Goal: Information Seeking & Learning: Learn about a topic

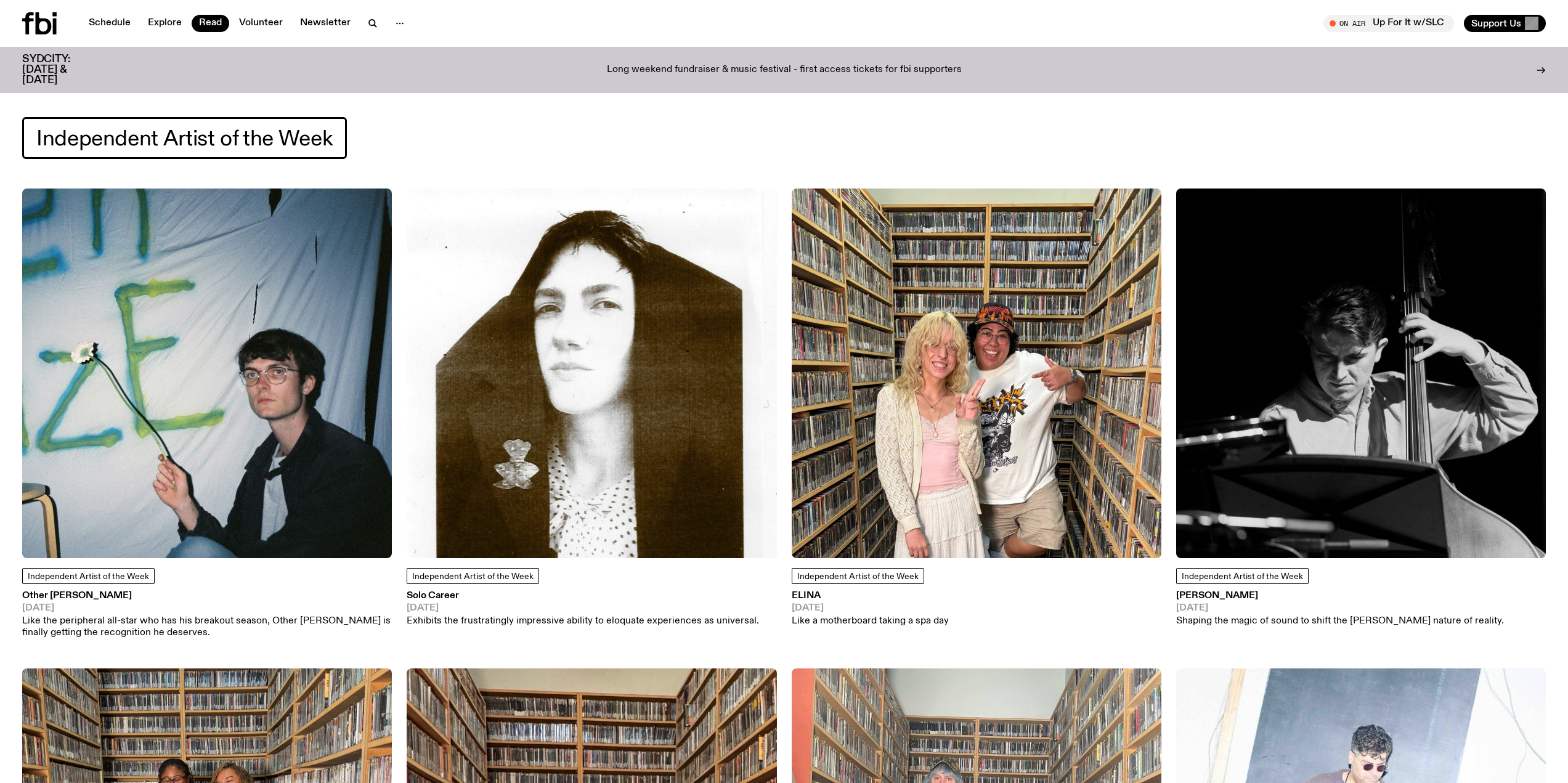
click at [60, 23] on div at bounding box center [52, 24] width 59 height 22
click at [52, 25] on icon at bounding box center [39, 24] width 34 height 22
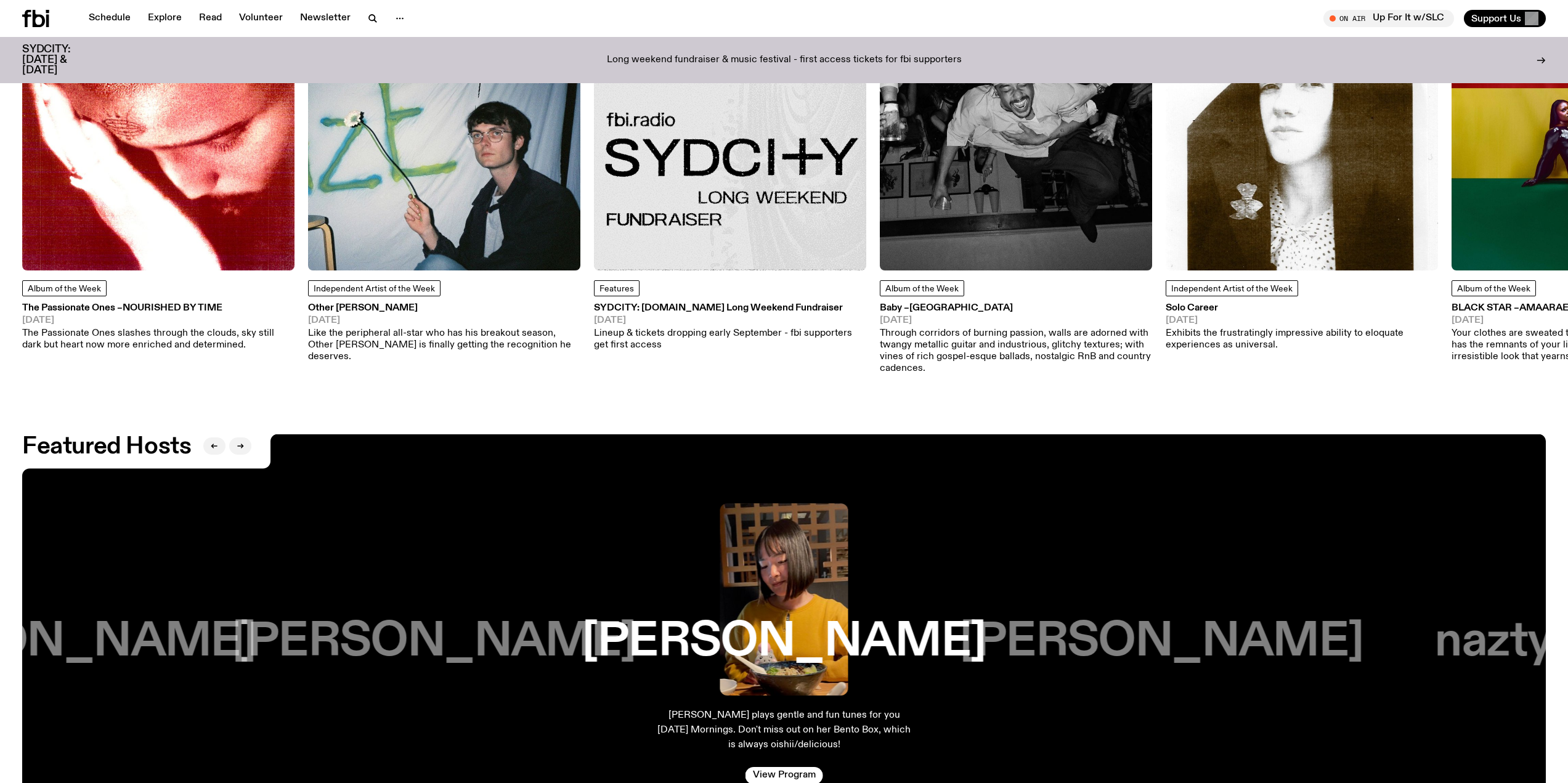
scroll to position [2394, 0]
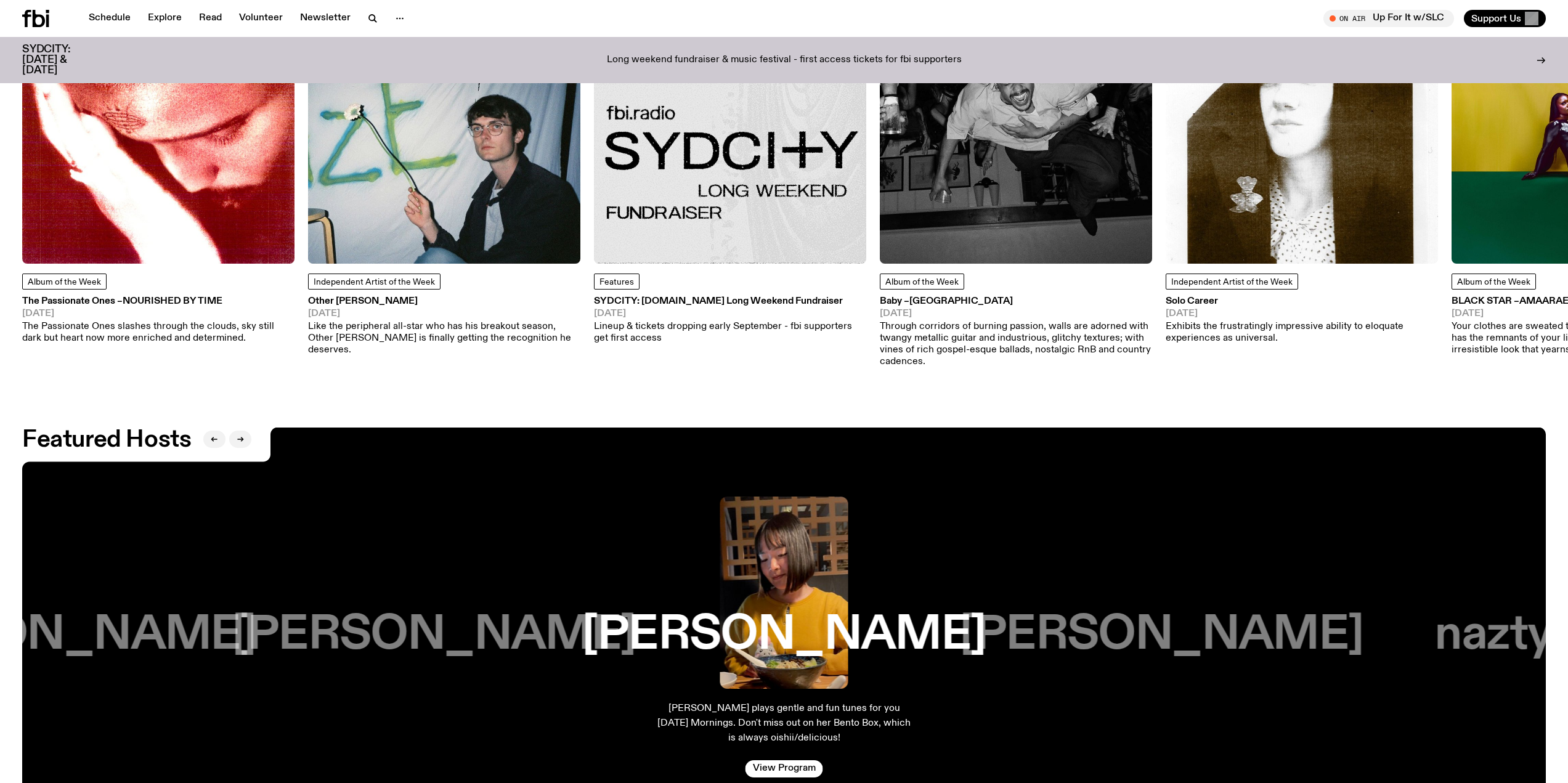
click at [331, 297] on h3 "Other [PERSON_NAME]" at bounding box center [444, 301] width 273 height 9
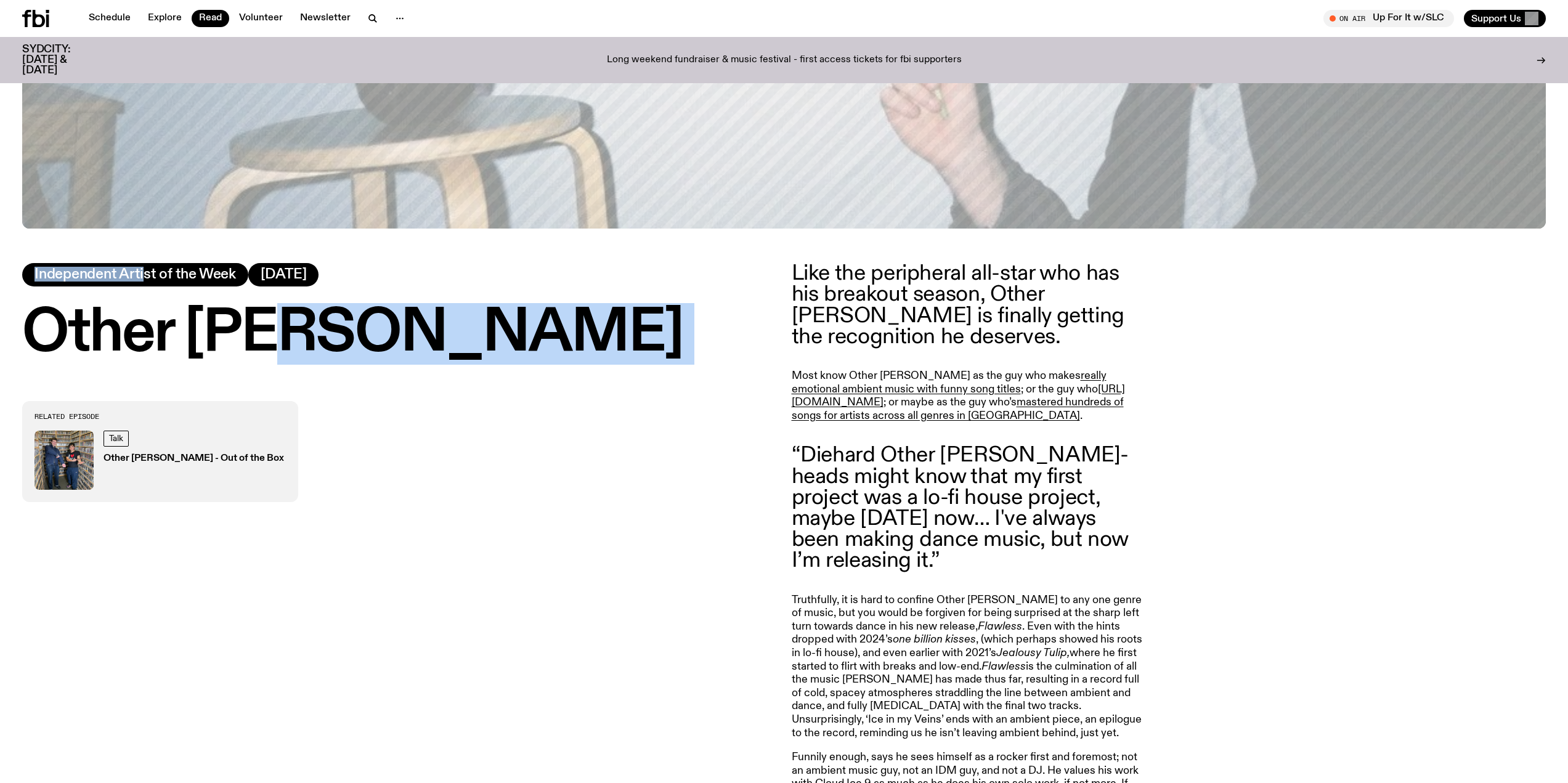
scroll to position [732, 0]
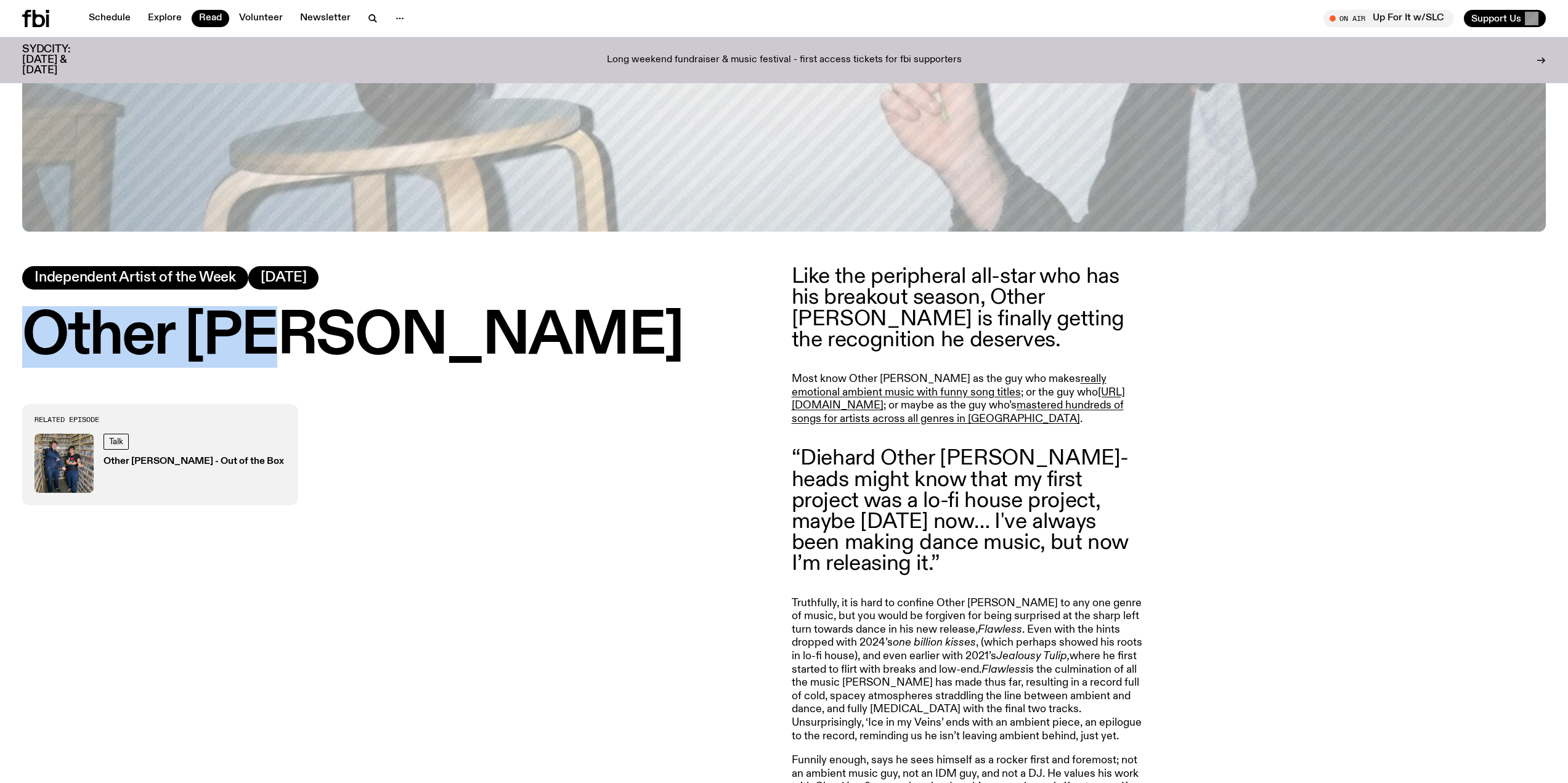
drag, startPoint x: 291, startPoint y: 270, endPoint x: 33, endPoint y: 329, distance: 264.7
click at [33, 329] on h1 "Other [PERSON_NAME]" at bounding box center [399, 336] width 755 height 55
click at [40, 20] on icon at bounding box center [36, 19] width 27 height 17
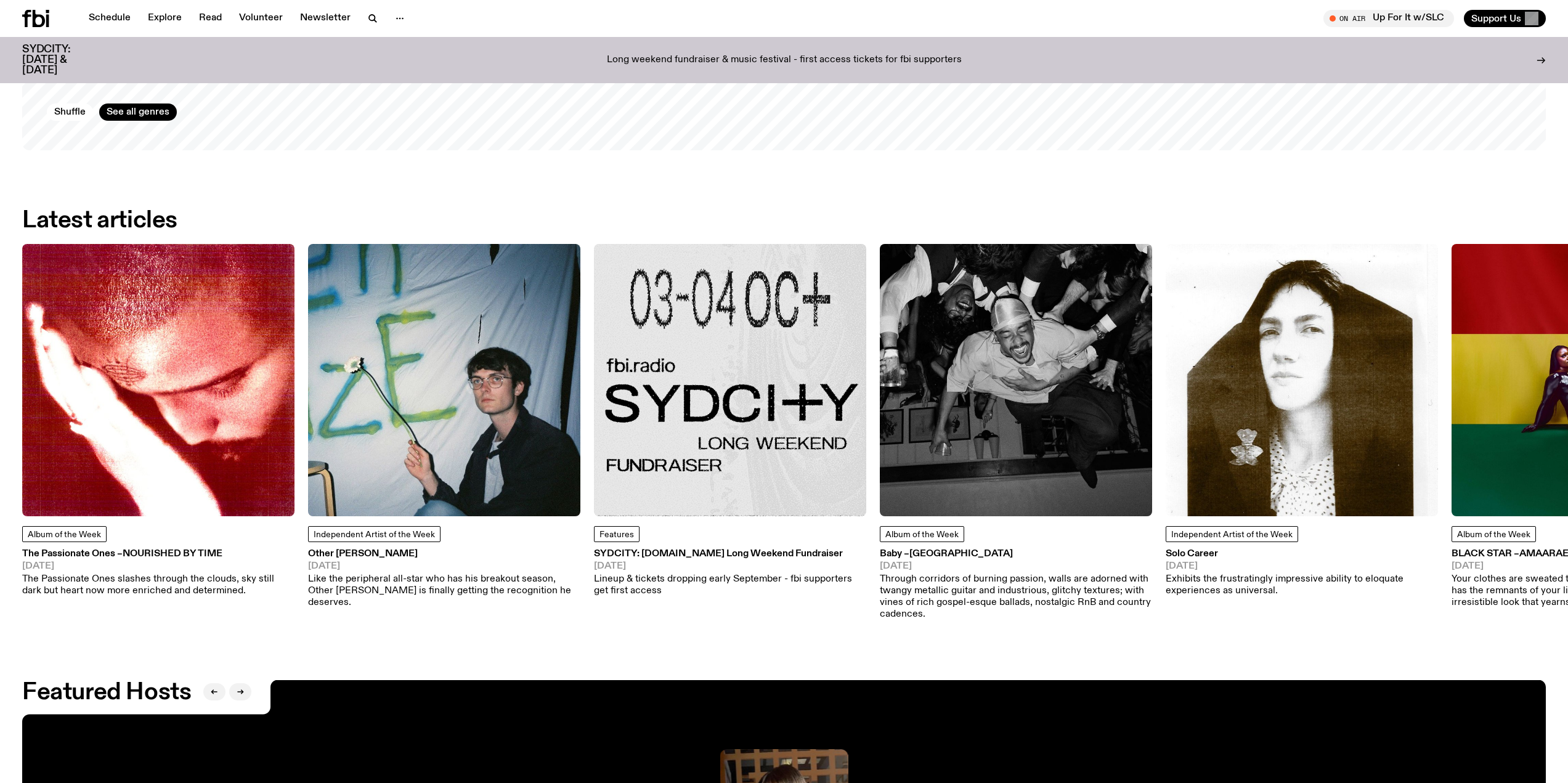
scroll to position [2147, 0]
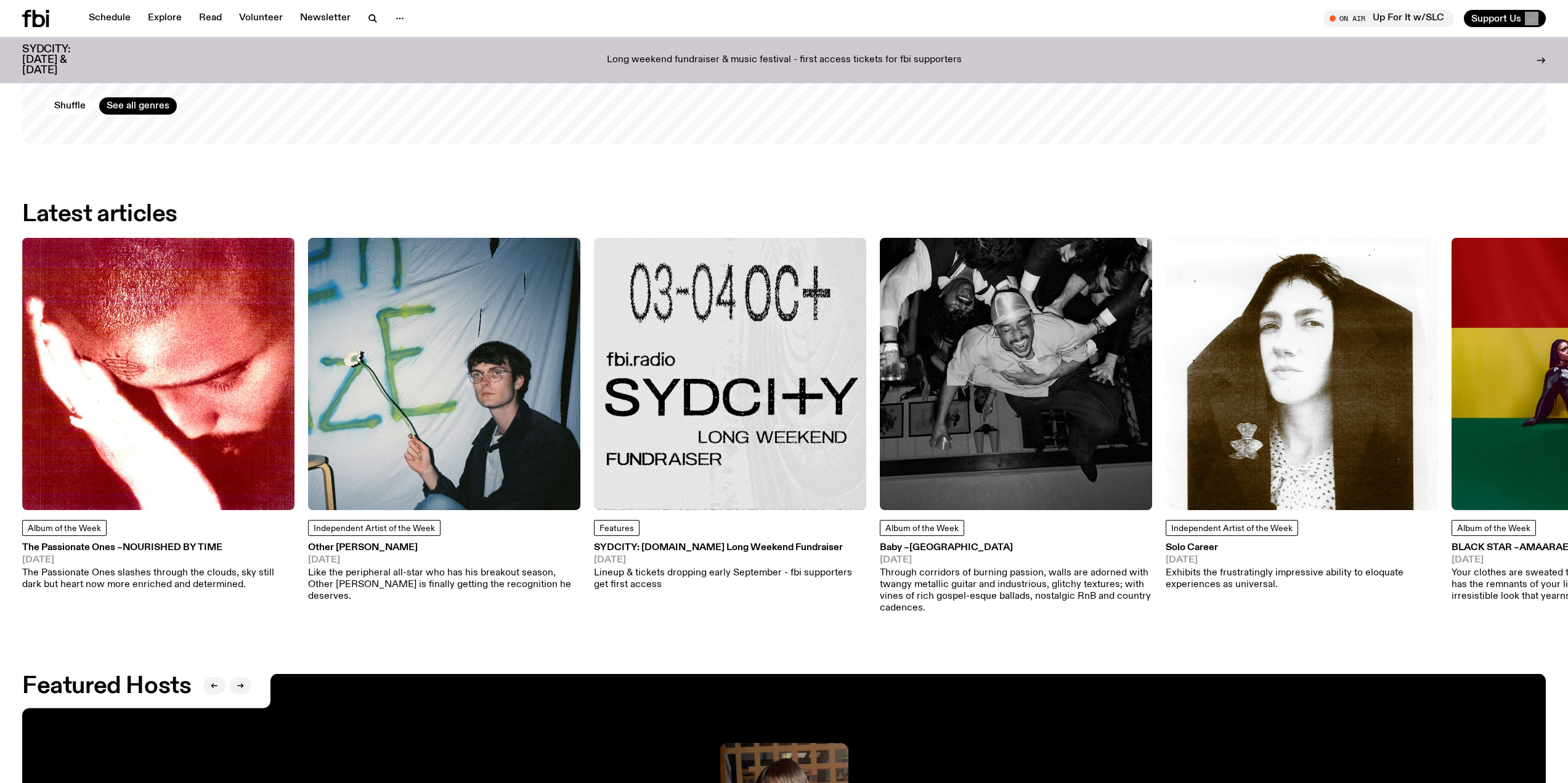
click at [122, 543] on h3 "The Passionate Ones – Nourished By Time" at bounding box center [159, 547] width 273 height 9
